Goal: Task Accomplishment & Management: Use online tool/utility

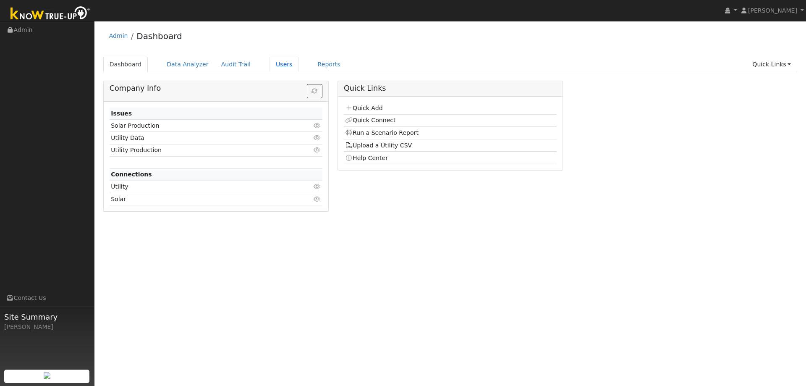
click at [277, 66] on link "Users" at bounding box center [283, 65] width 29 height 16
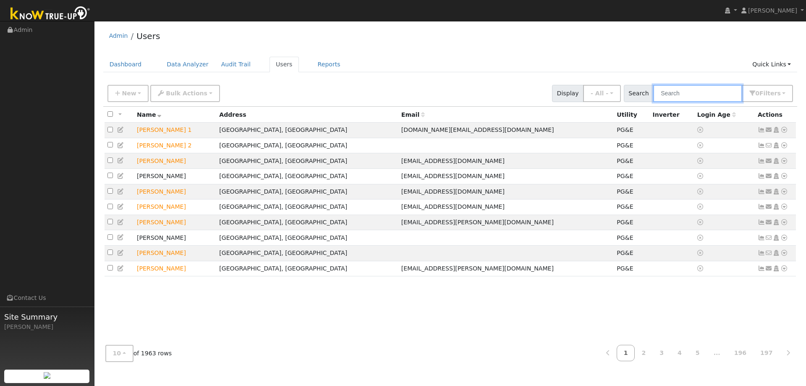
click at [687, 94] on input "text" at bounding box center [697, 93] width 89 height 17
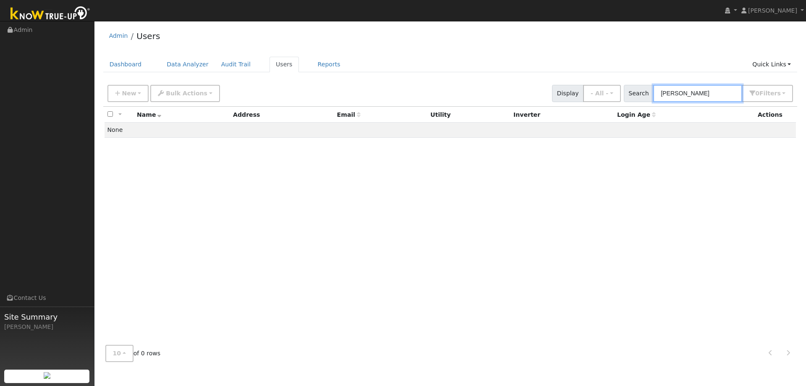
click at [689, 90] on input "jim sch" at bounding box center [697, 93] width 89 height 17
drag, startPoint x: 727, startPoint y: 98, endPoint x: 466, endPoint y: 94, distance: 261.1
click at [486, 94] on div "New Add User Quick Add Quick Connect Quick Convert Lead Bulk Actions Send Email…" at bounding box center [450, 92] width 689 height 20
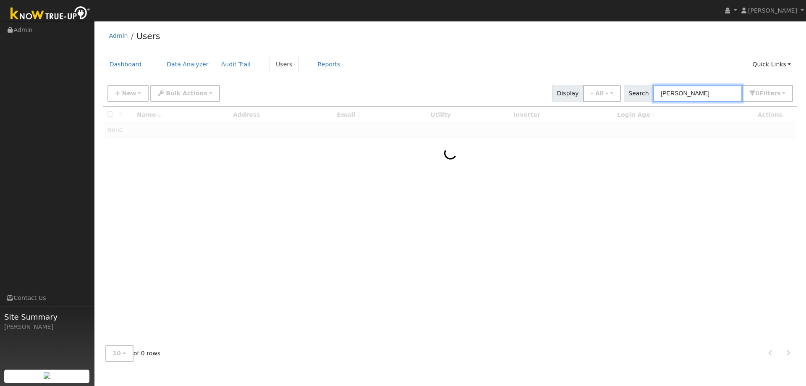
type input "schneider"
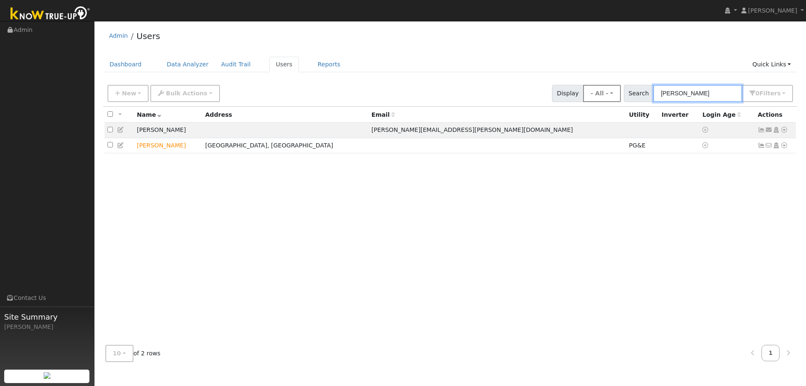
drag, startPoint x: 704, startPoint y: 95, endPoint x: 608, endPoint y: 92, distance: 96.6
click at [609, 92] on div "New Add User Quick Add Quick Connect Quick Convert Lead Bulk Actions Send Email…" at bounding box center [450, 92] width 689 height 20
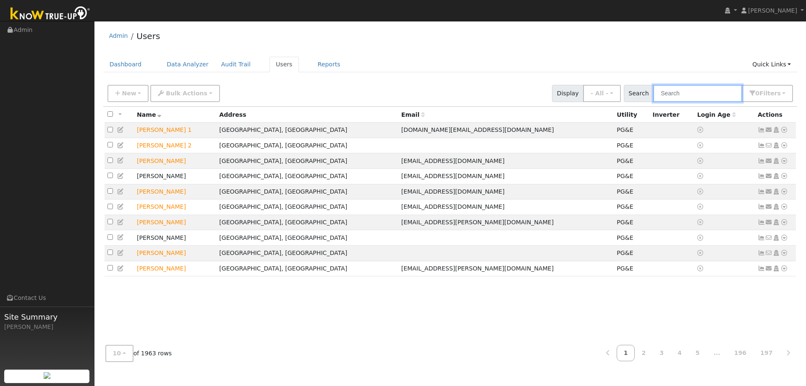
click at [677, 98] on input "text" at bounding box center [697, 93] width 89 height 17
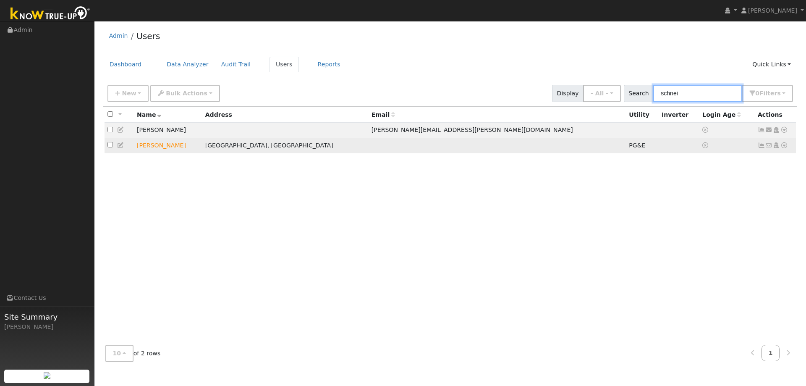
type input "schnei"
click at [787, 148] on icon at bounding box center [784, 145] width 8 height 6
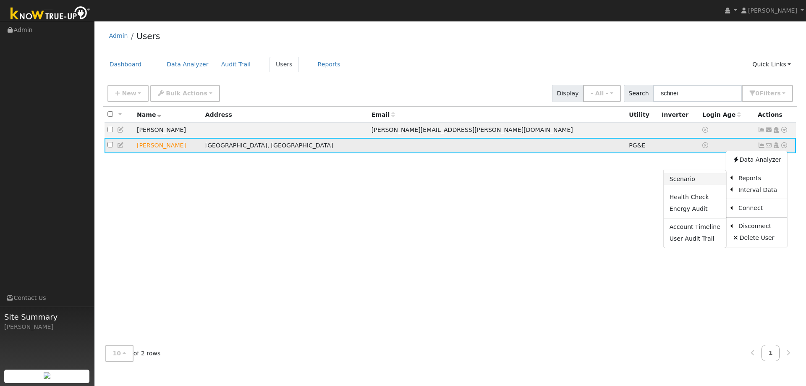
click at [695, 181] on link "Scenario" at bounding box center [695, 179] width 63 height 12
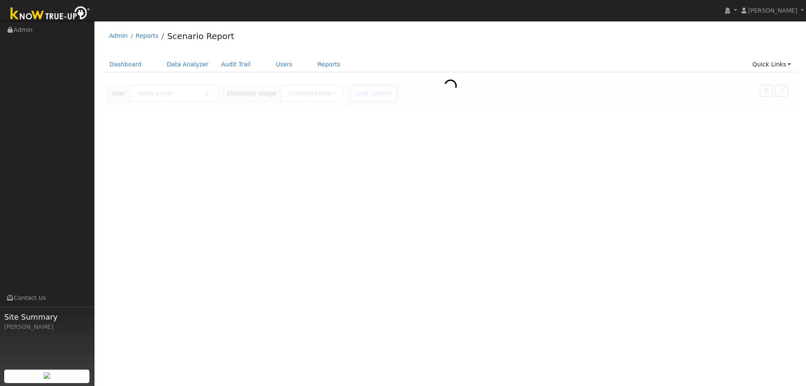
type input "[PERSON_NAME]"
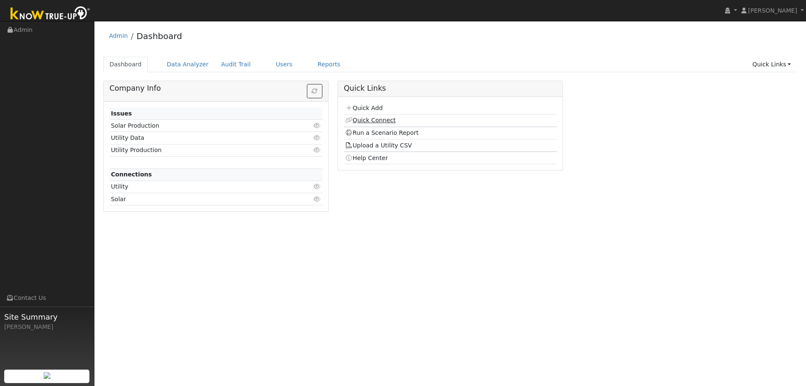
click at [368, 122] on link "Quick Connect" at bounding box center [370, 120] width 50 height 7
click at [271, 60] on link "Users" at bounding box center [283, 65] width 29 height 16
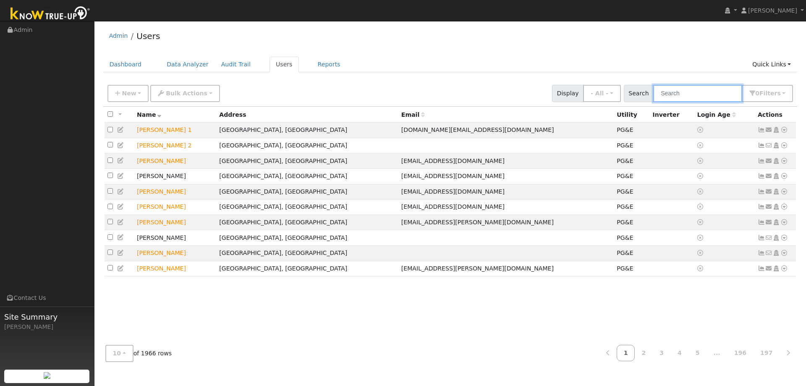
click at [680, 95] on input "text" at bounding box center [697, 93] width 89 height 17
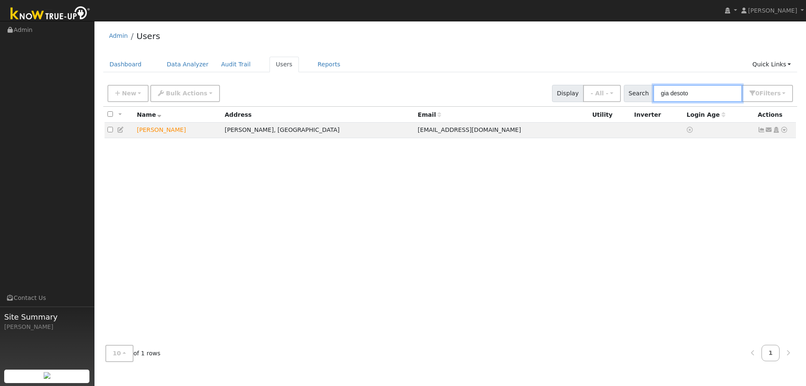
type input "gia desoto"
drag, startPoint x: 788, startPoint y: 131, endPoint x: 784, endPoint y: 131, distance: 4.6
click at [787, 131] on td "Send Email... Copy a Link Reset Password Open Access Data Analyzer Reports Scen…" at bounding box center [776, 131] width 42 height 16
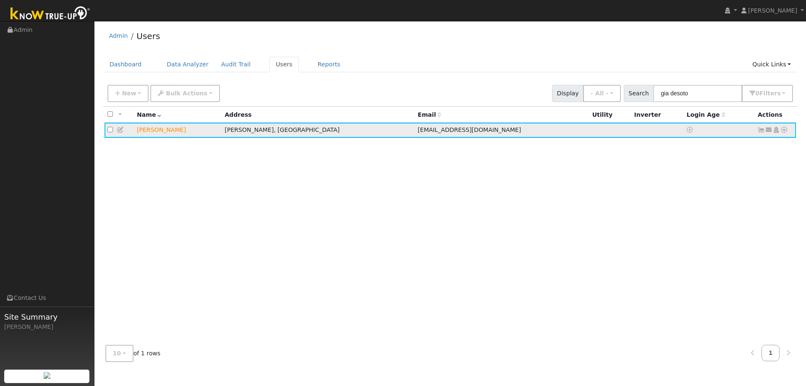
click at [784, 131] on icon at bounding box center [784, 130] width 8 height 6
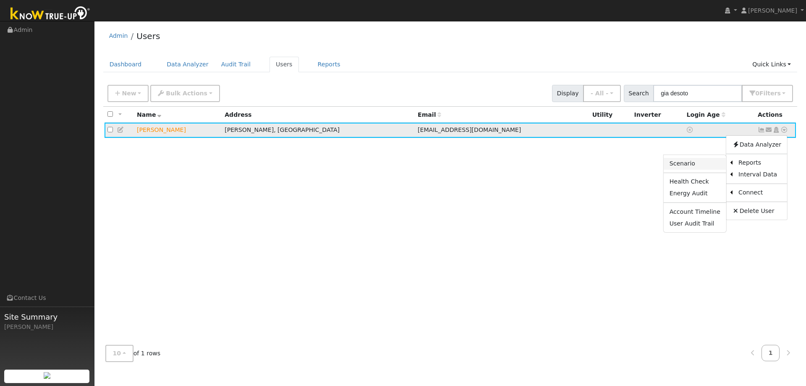
click at [697, 162] on link "Scenario" at bounding box center [695, 164] width 63 height 12
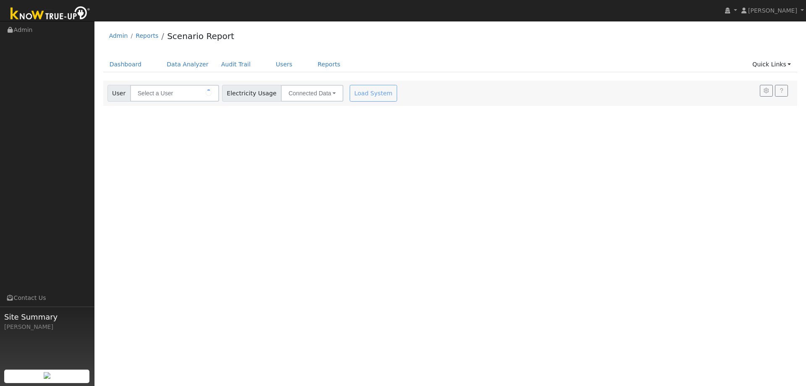
type input "[PERSON_NAME]"
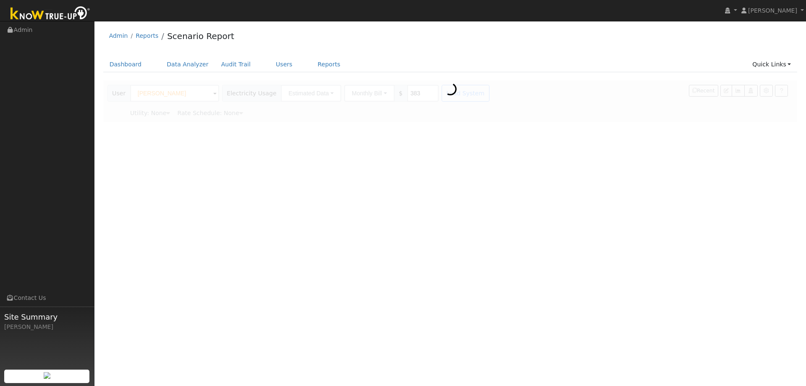
type input "Pacific Gas & Electric"
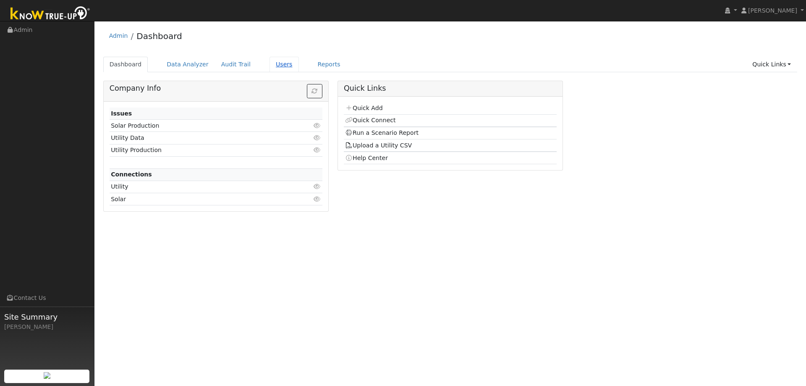
click at [269, 60] on link "Users" at bounding box center [283, 65] width 29 height 16
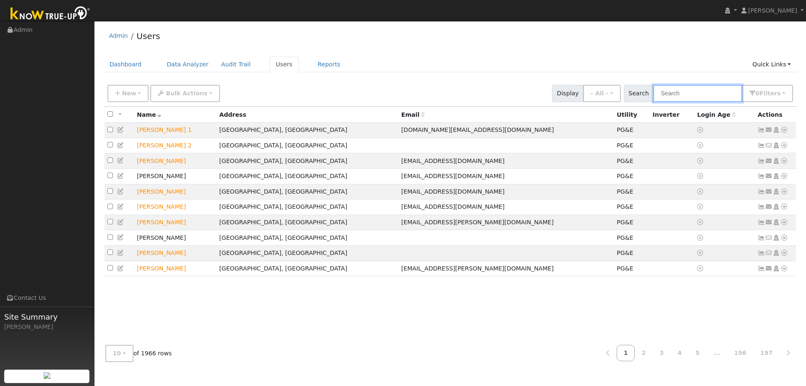
click at [675, 95] on input "text" at bounding box center [697, 93] width 89 height 17
type input "gia"
